Goal: Obtain resource: Download file/media

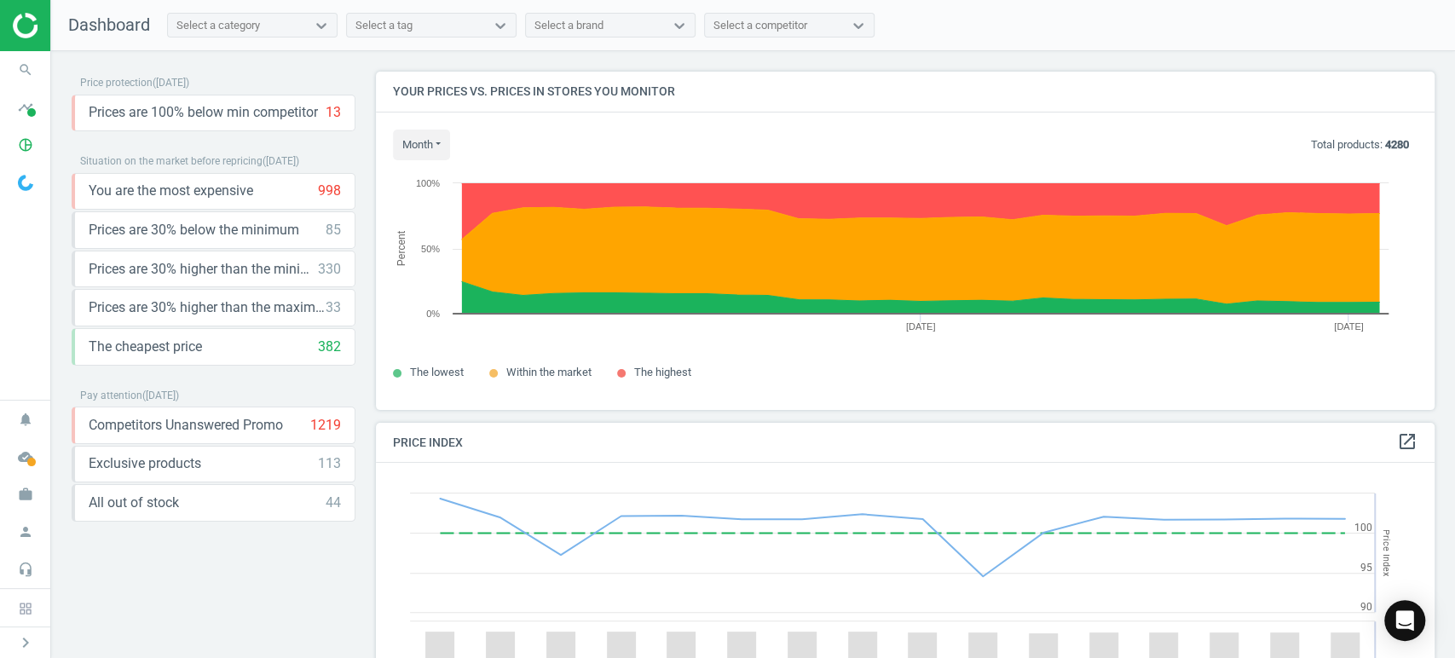
scroll to position [422, 1074]
click at [20, 109] on icon "timeline" at bounding box center [25, 107] width 32 height 32
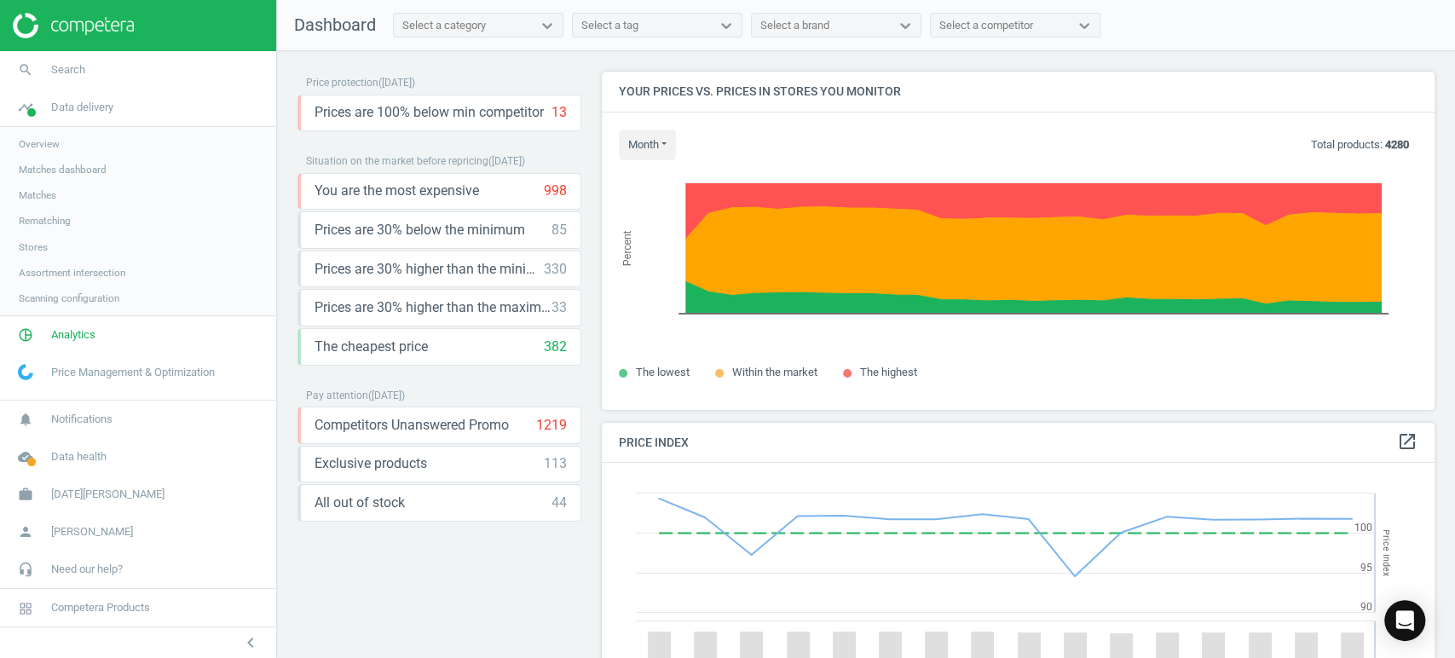
scroll to position [8, 9]
click at [54, 142] on span "Overview" at bounding box center [39, 144] width 41 height 14
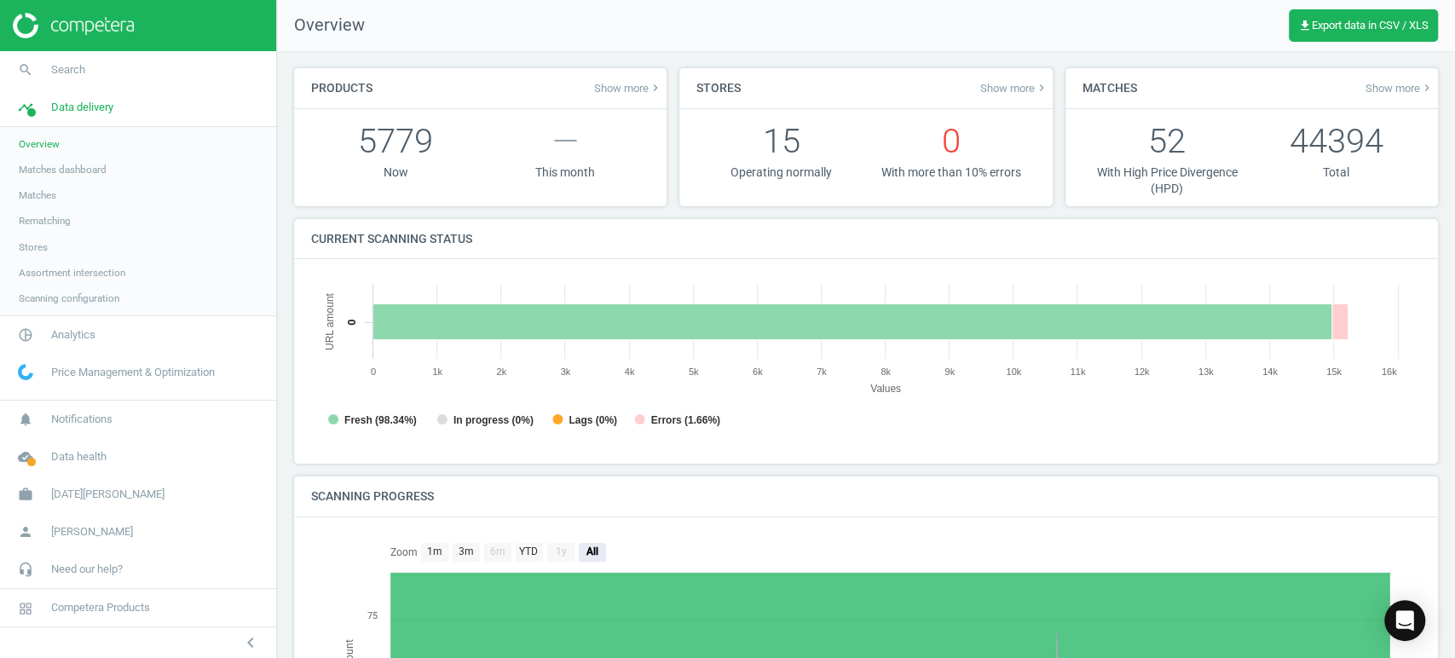
scroll to position [9, 8]
click at [89, 338] on span "Analytics" at bounding box center [73, 334] width 44 height 15
click at [50, 205] on span "Products" at bounding box center [39, 207] width 40 height 14
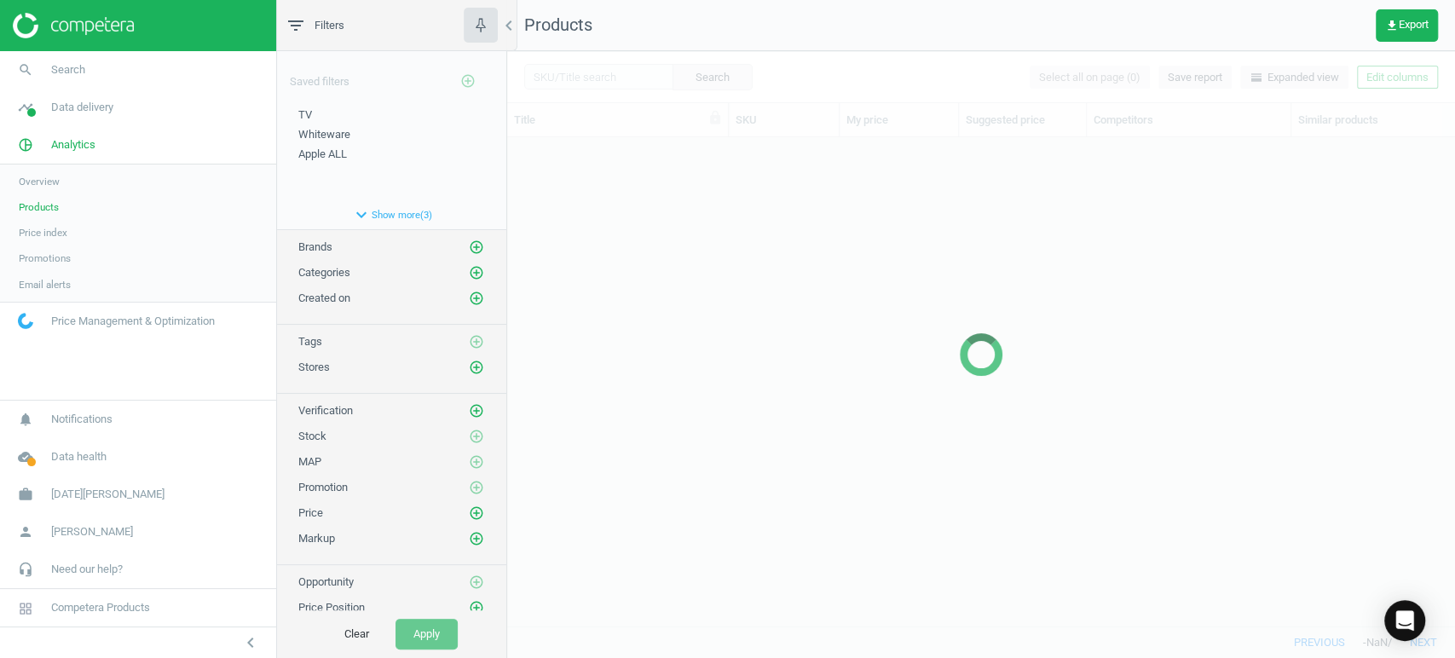
scroll to position [459, 932]
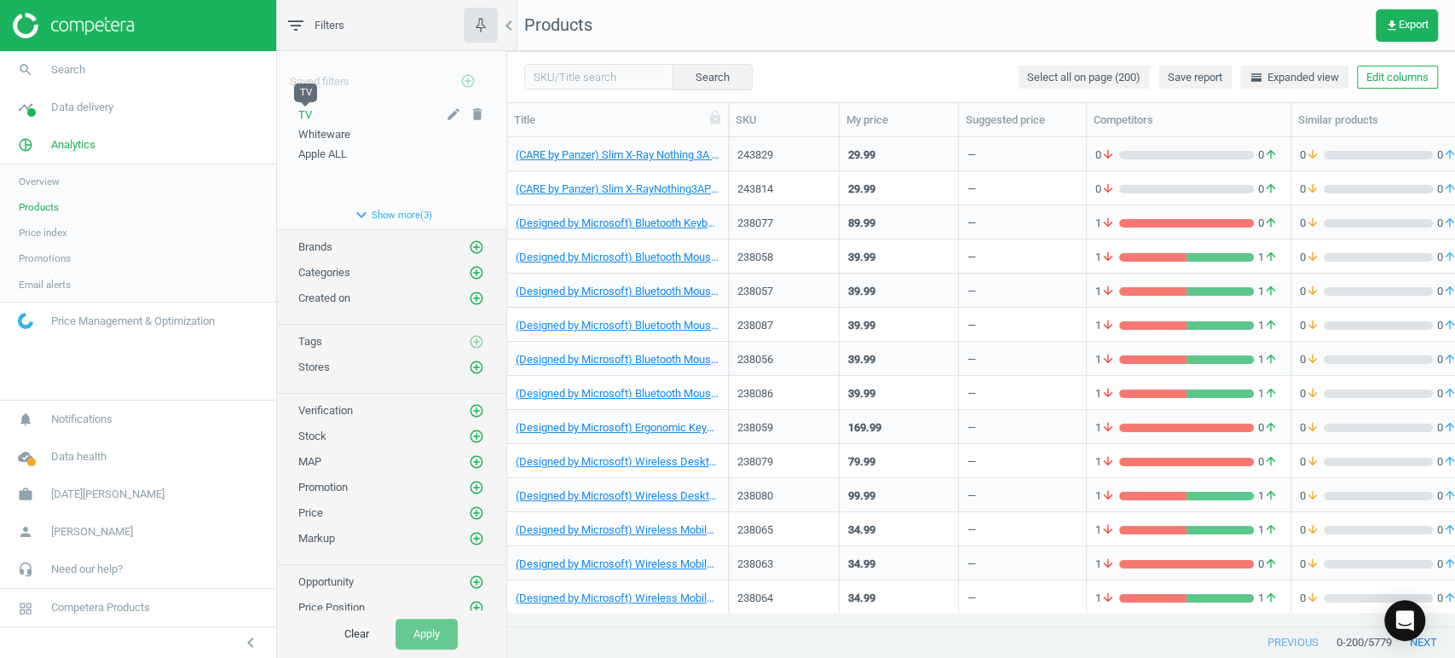
click at [309, 111] on span "TV" at bounding box center [305, 114] width 14 height 13
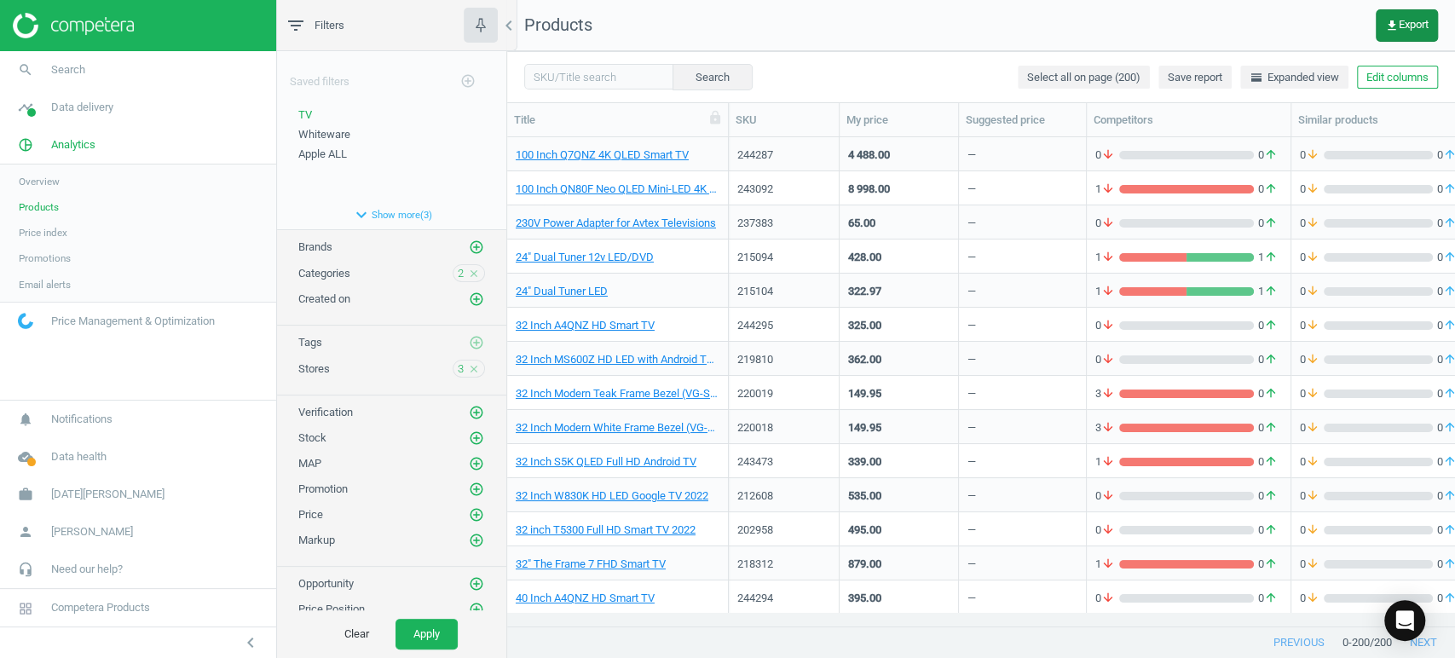
click at [1402, 19] on span "get_app Export" at bounding box center [1406, 26] width 43 height 14
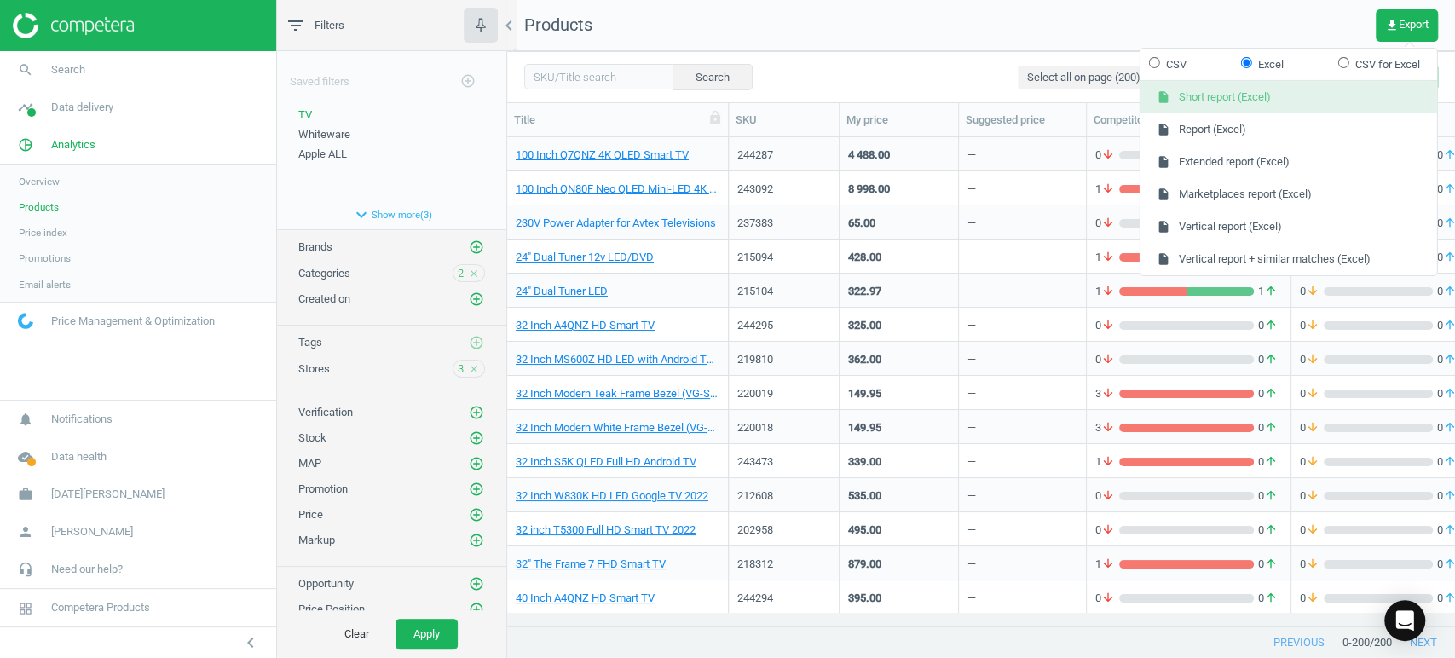
click at [1235, 103] on button "insert_drive_file Short report (Excel)" at bounding box center [1288, 97] width 297 height 32
